Goal: Communication & Community: Answer question/provide support

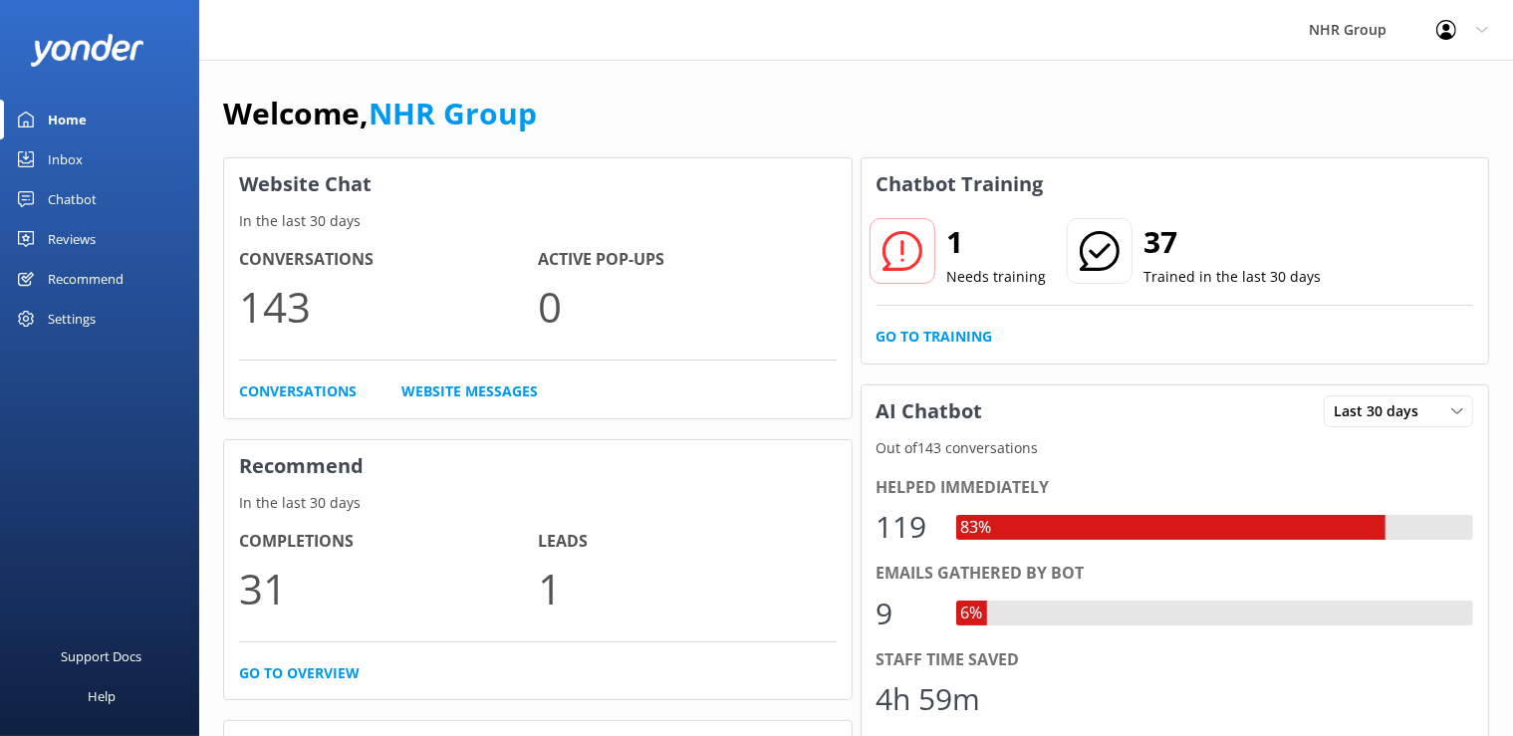
click at [72, 114] on div "Home" at bounding box center [67, 120] width 39 height 40
click at [70, 157] on div "Inbox" at bounding box center [65, 159] width 35 height 40
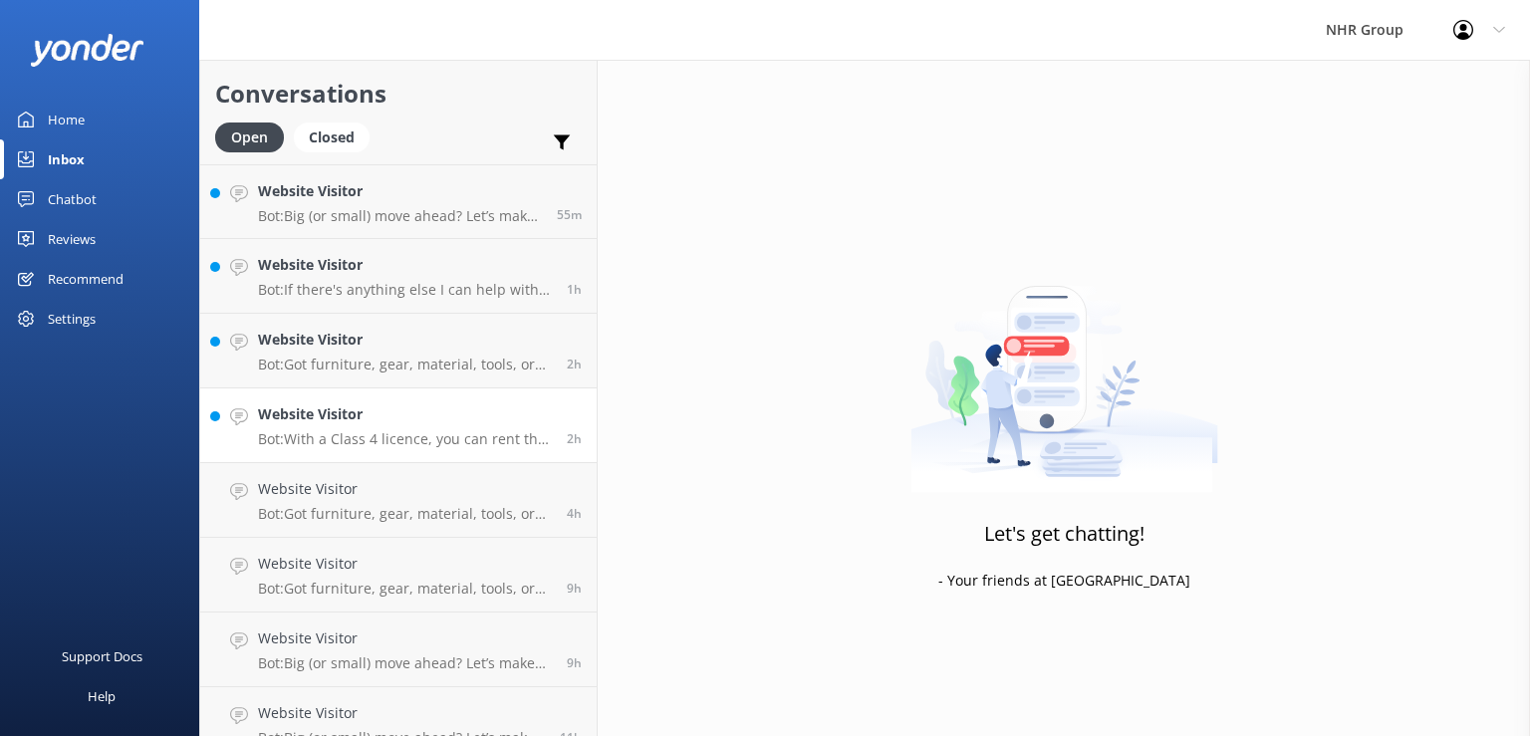
click at [400, 412] on h4 "Website Visitor" at bounding box center [405, 414] width 294 height 22
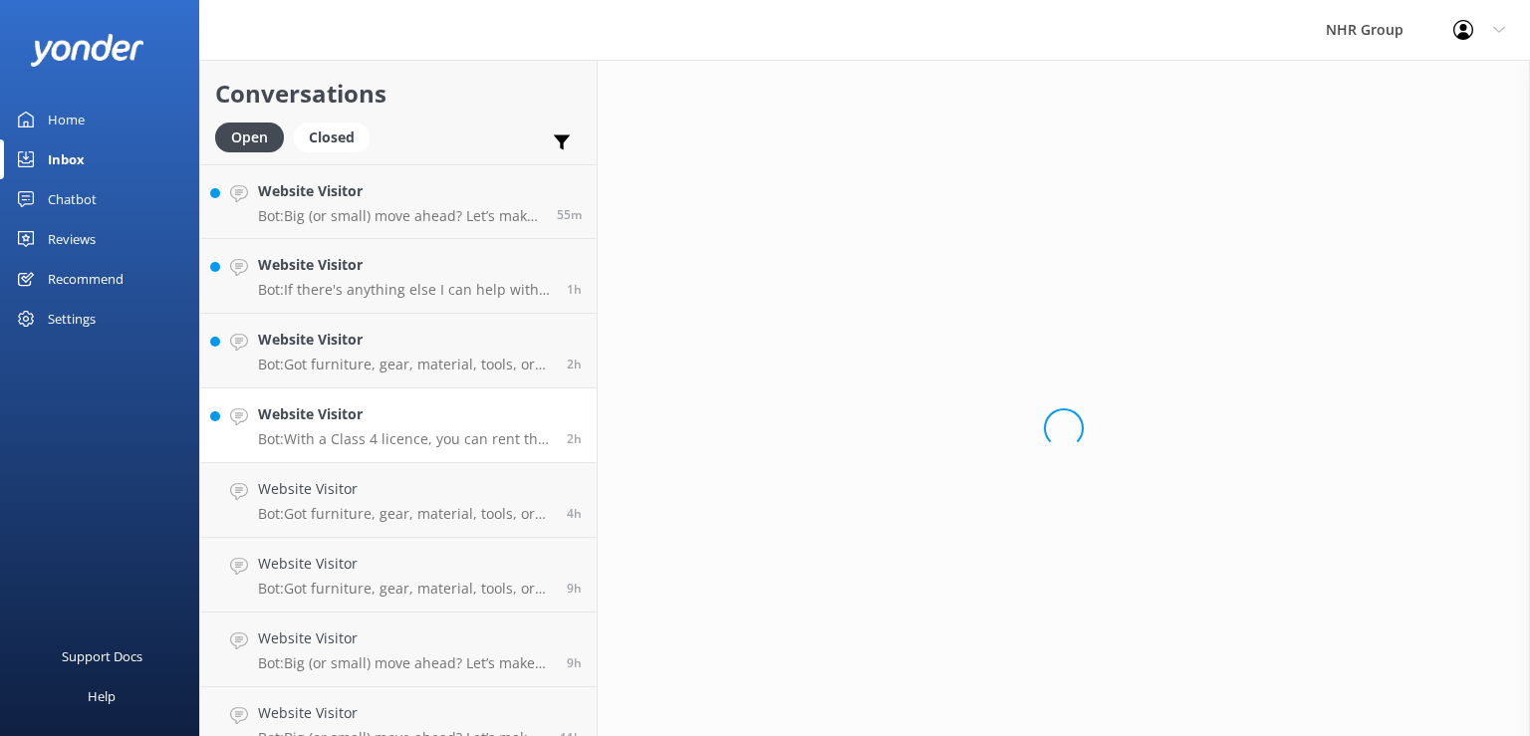
click at [402, 436] on p "Bot: With a Class 4 licence, you can rent the largest vehicles in the fleet, in…" at bounding box center [405, 439] width 294 height 18
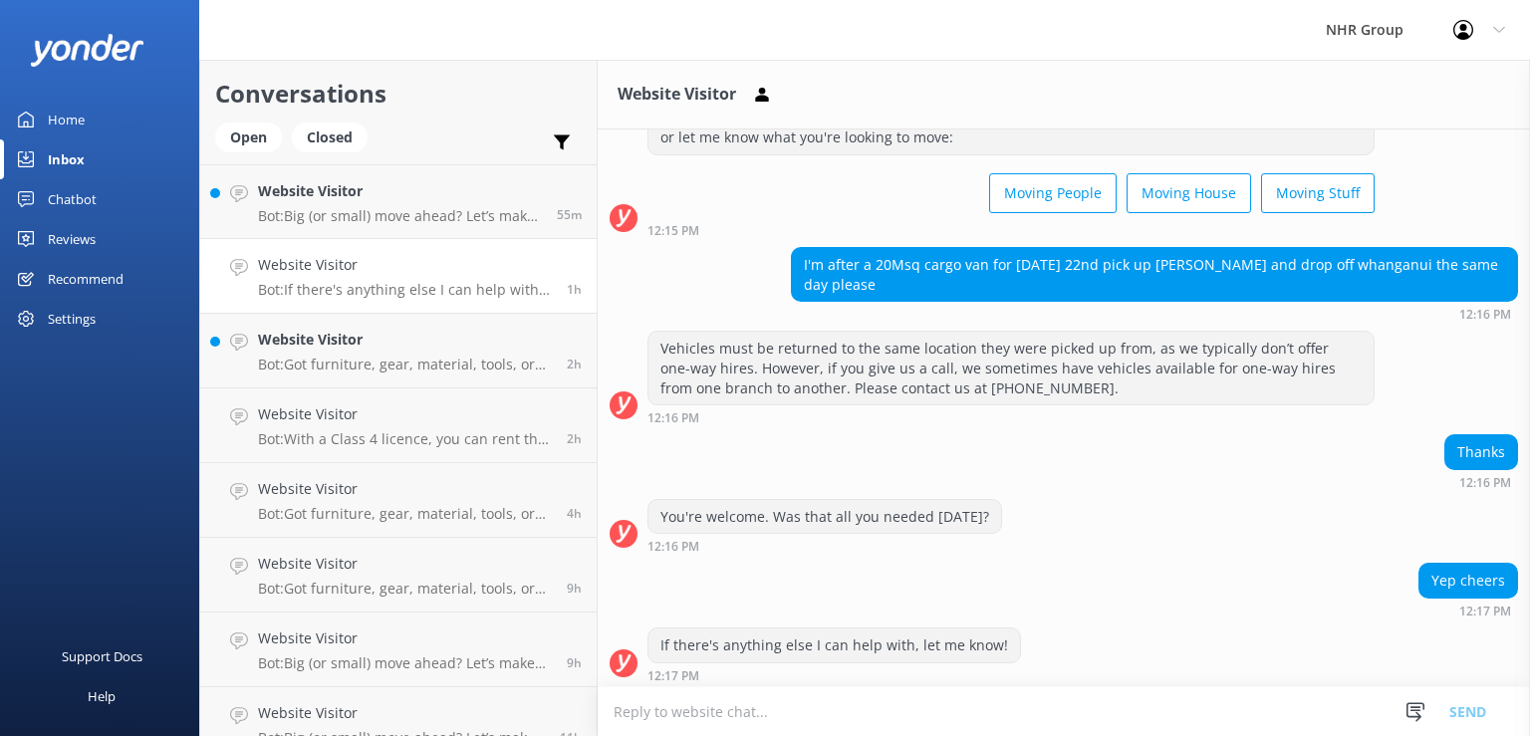
scroll to position [83, 0]
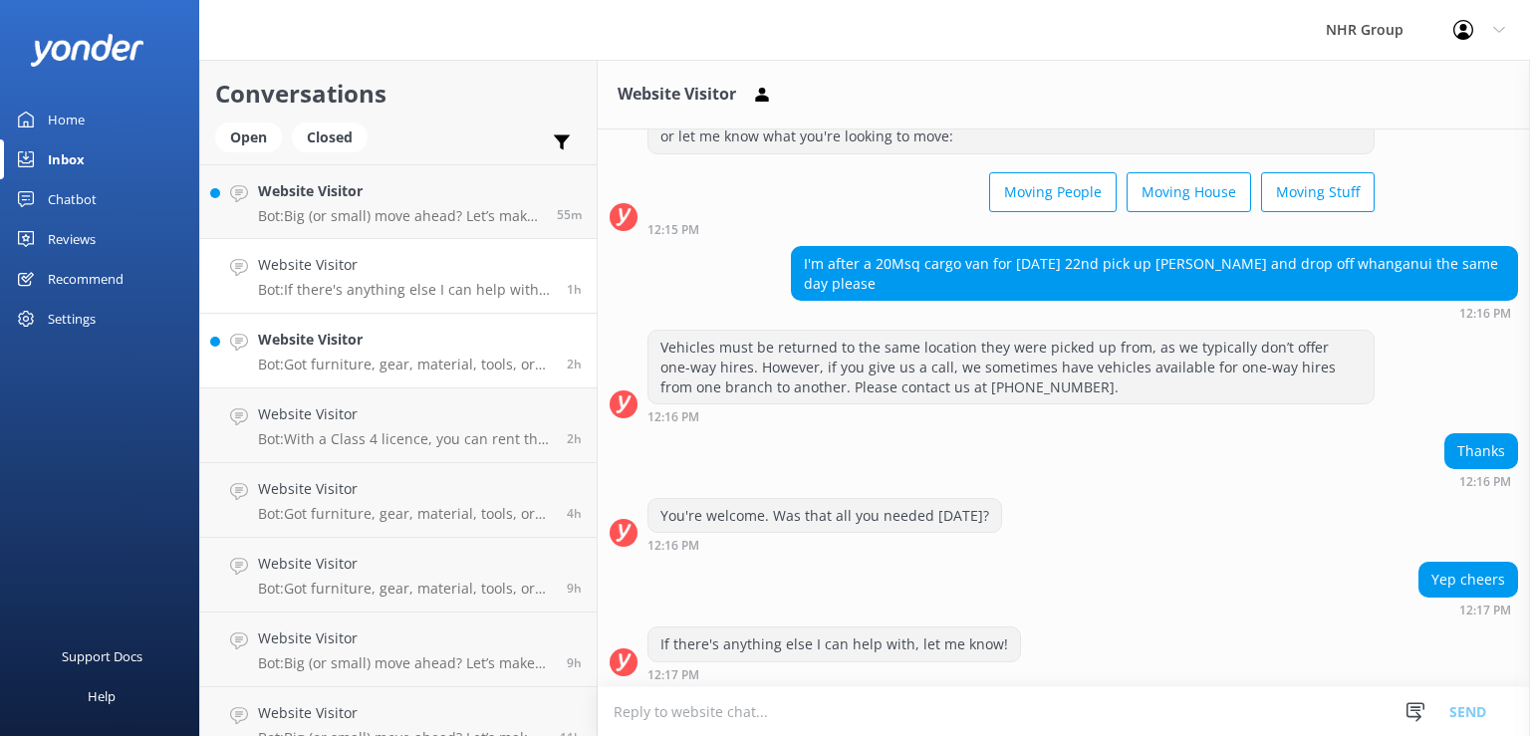
click at [384, 349] on h4 "Website Visitor" at bounding box center [405, 340] width 294 height 22
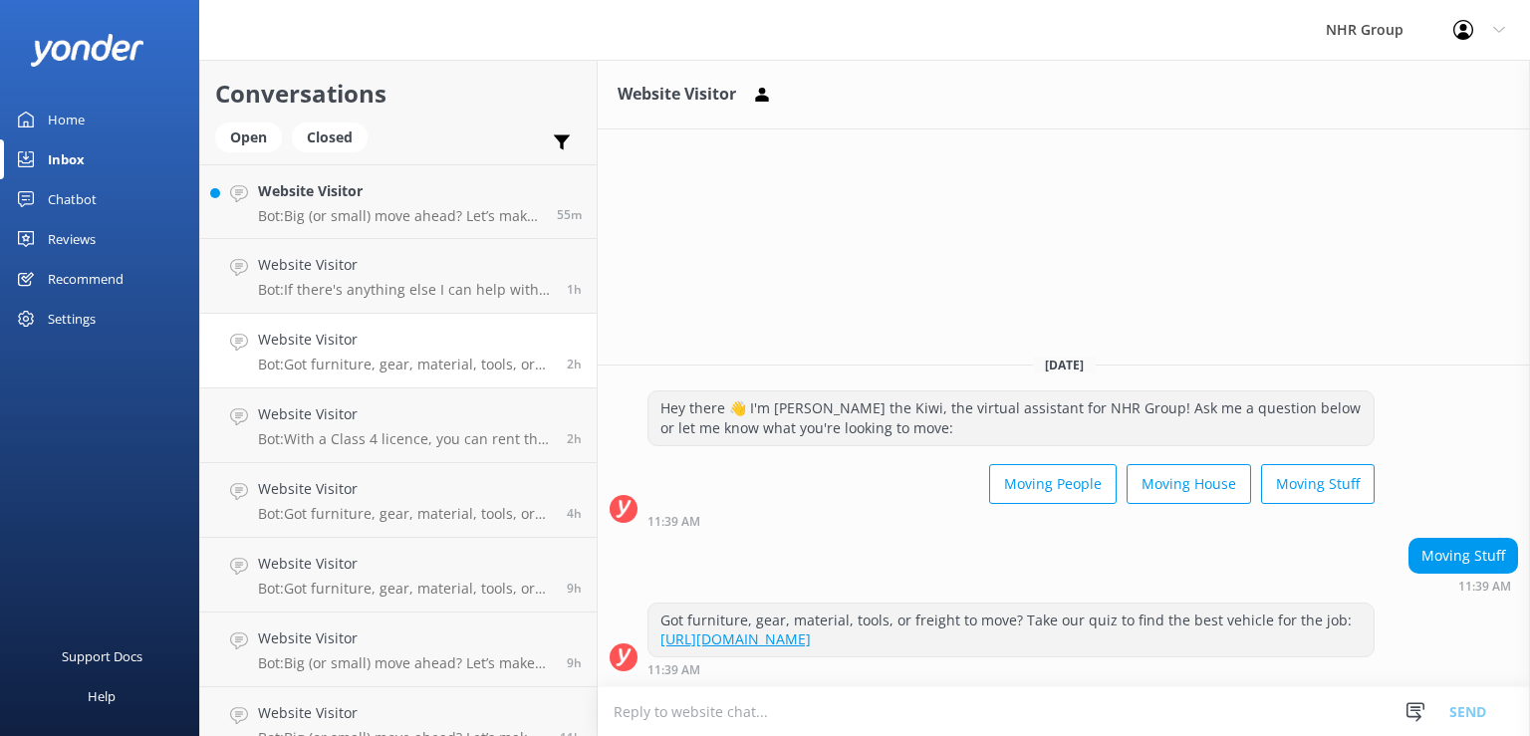
click at [927, 700] on textarea at bounding box center [1064, 711] width 932 height 49
type textarea "g"
type textarea "F"
type textarea "g"
type textarea "Good Afternoon , May i know what size truck are you looking for to hire ?"
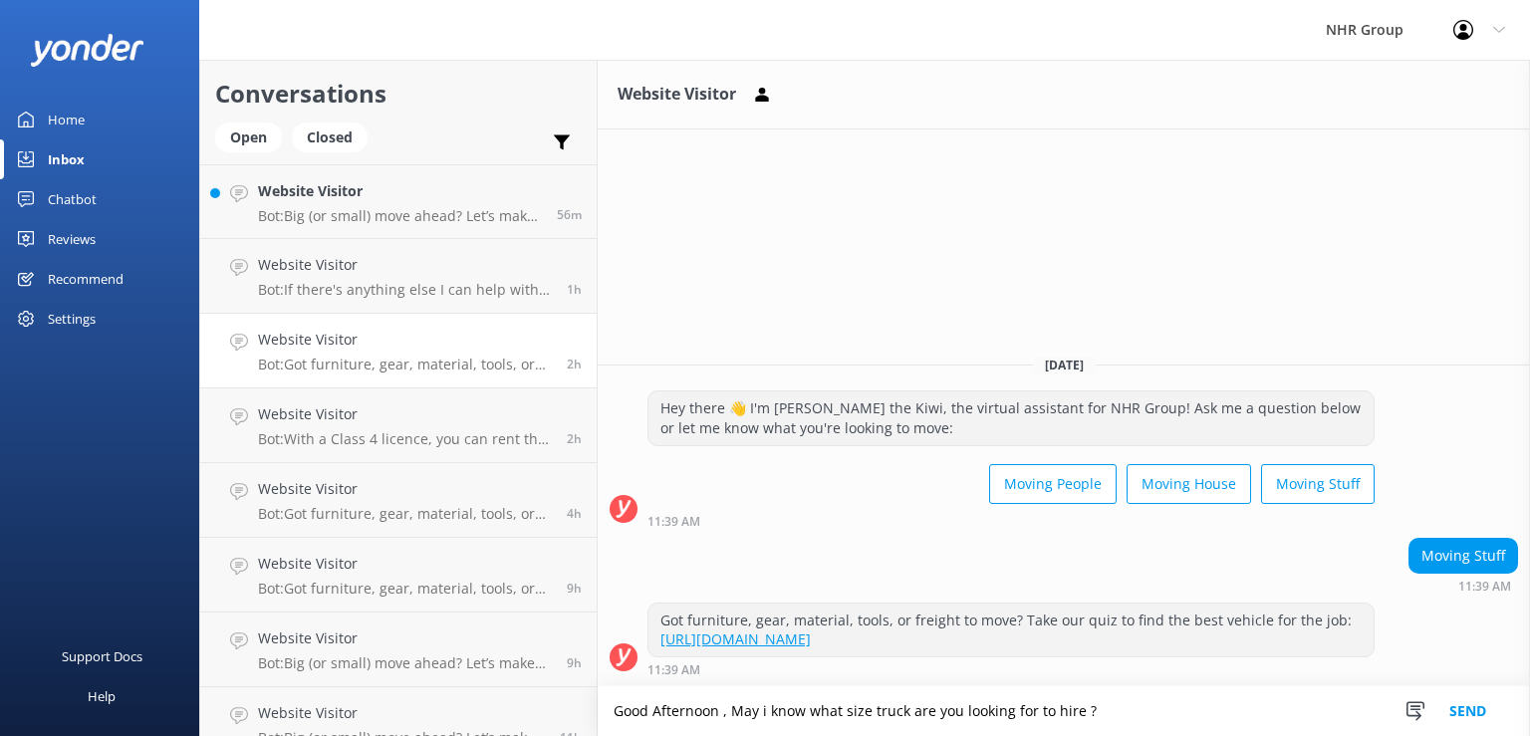
click at [1463, 707] on button "Send" at bounding box center [1467, 711] width 75 height 50
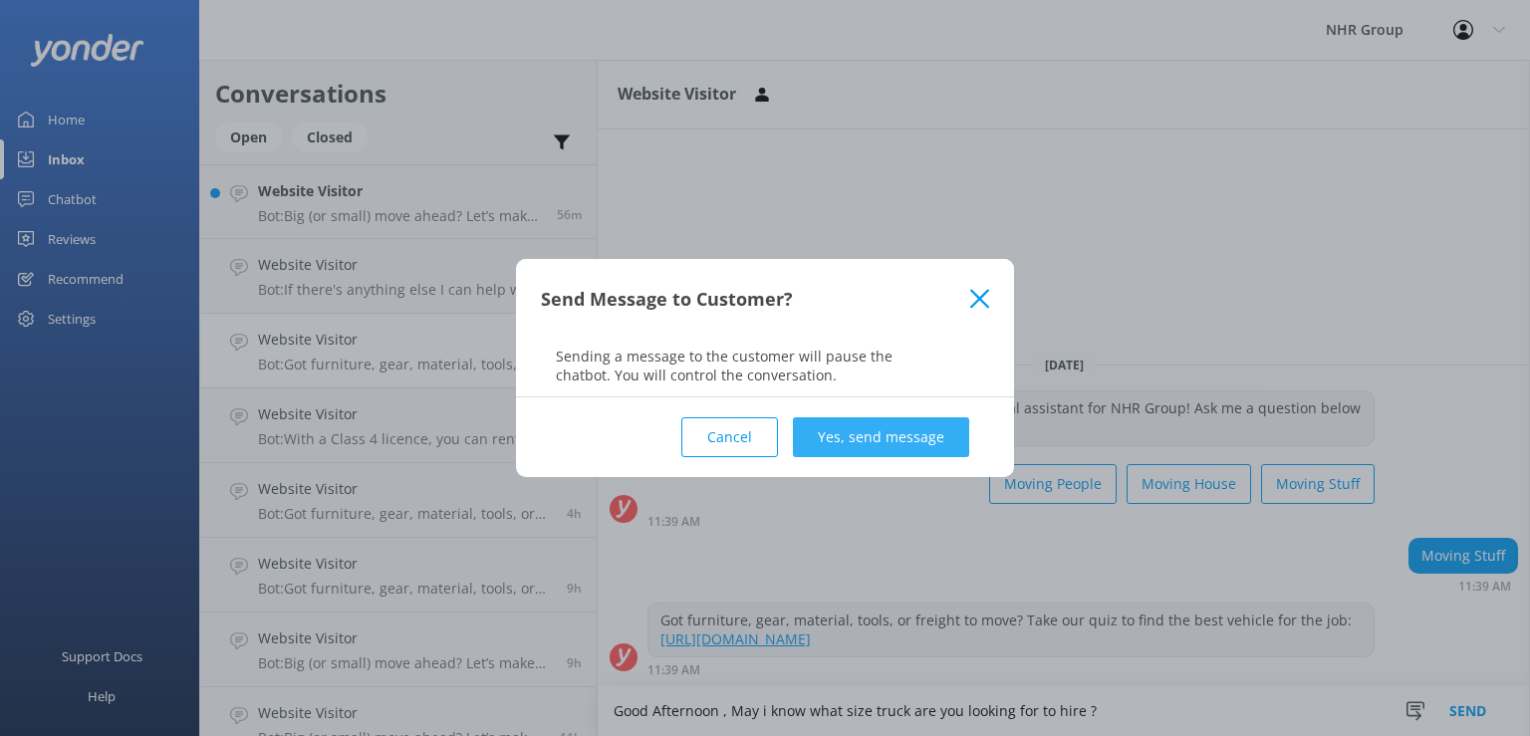
click at [898, 427] on button "Yes, send message" at bounding box center [881, 437] width 176 height 40
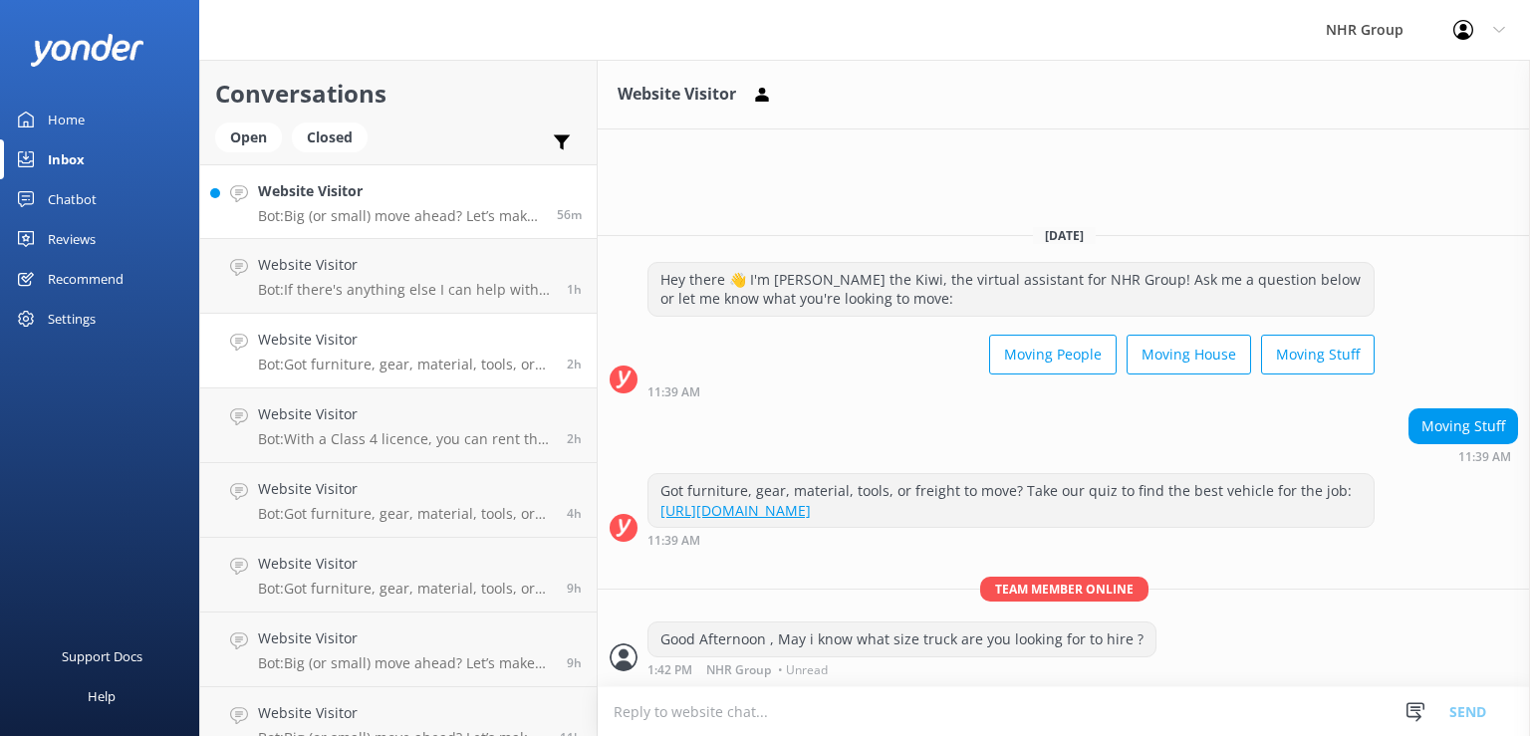
click at [403, 206] on div "Website Visitor Bot: Big (or small) move ahead? Let’s make sure you’ve got the …" at bounding box center [400, 201] width 284 height 43
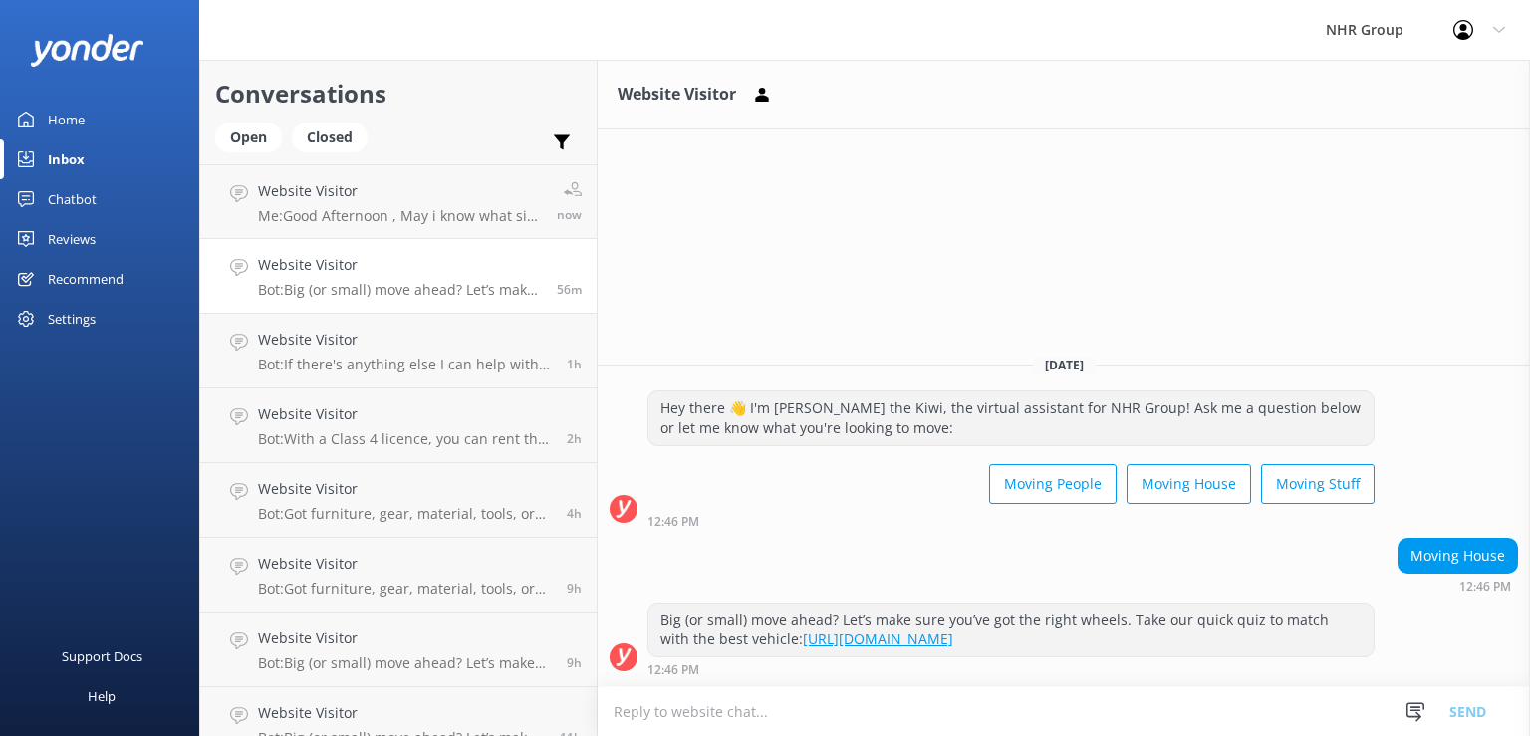
click at [905, 710] on textarea at bounding box center [1064, 711] width 932 height 49
type textarea "h"
click at [910, 711] on textarea "Good Afternoon , How many bed room house you are moving ?" at bounding box center [1064, 711] width 932 height 50
type textarea "Good Afternoon , How many bed room house stuff you are moving ?"
click at [1484, 694] on button "Send" at bounding box center [1467, 711] width 75 height 50
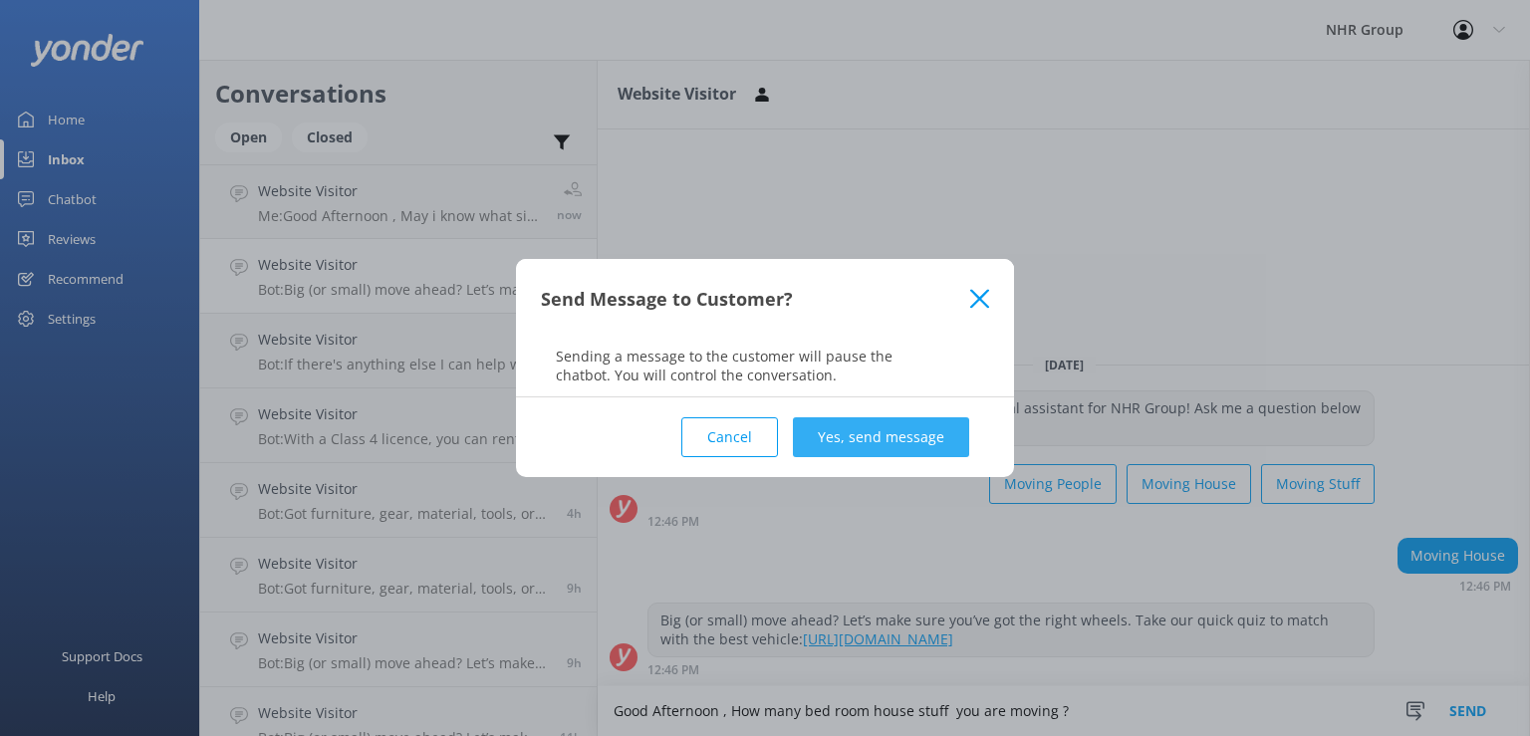
click at [864, 430] on button "Yes, send message" at bounding box center [881, 437] width 176 height 40
